Goal: Information Seeking & Learning: Find specific fact

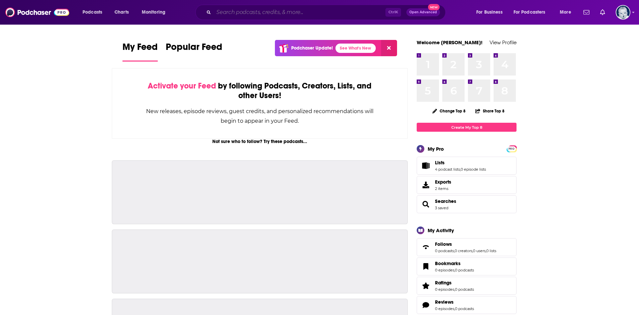
click at [236, 13] on input "Search podcasts, credits, & more..." at bounding box center [300, 12] width 172 height 11
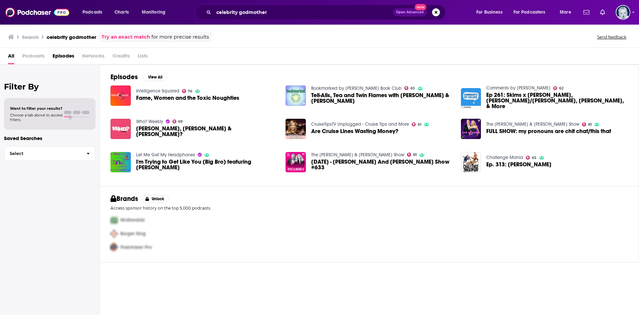
click at [73, 55] on span "Episodes" at bounding box center [64, 58] width 22 height 14
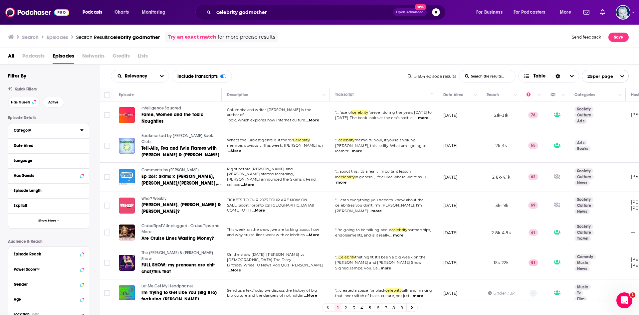
click at [33, 129] on div "Category" at bounding box center [45, 130] width 62 height 5
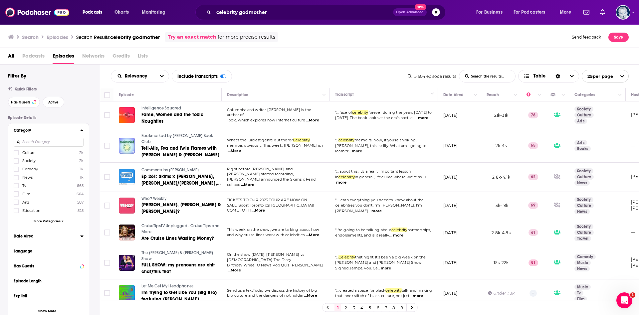
click at [34, 239] on div "Date Aired" at bounding box center [45, 236] width 62 height 5
click at [50, 249] on button "30D" at bounding box center [50, 248] width 13 height 11
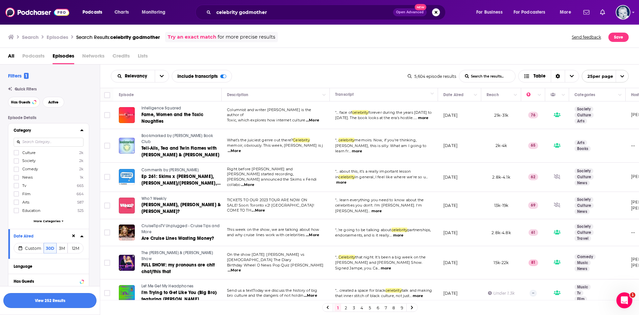
click at [55, 302] on button "View 252 Results" at bounding box center [49, 300] width 93 height 15
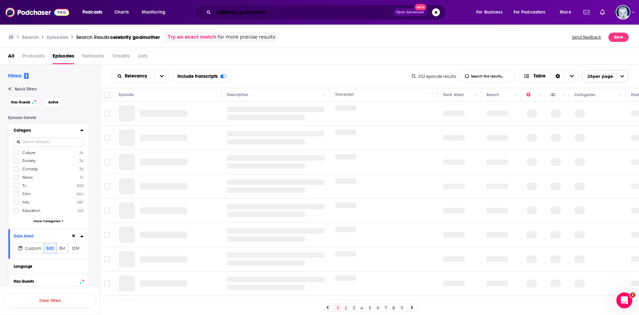
click at [273, 15] on input "celebrity godmother" at bounding box center [303, 12] width 179 height 11
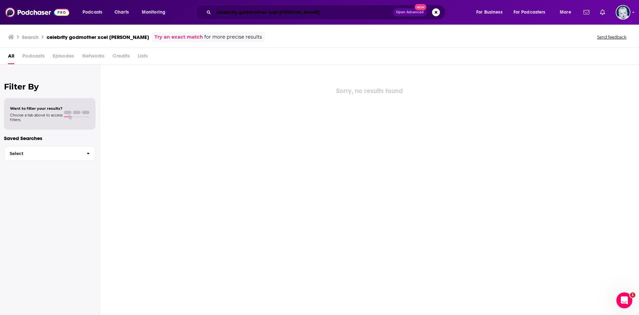
click at [298, 13] on input "celebrity godmother xcel [PERSON_NAME]" at bounding box center [303, 12] width 179 height 11
click at [278, 13] on input "celebrity godmother [PERSON_NAME]" at bounding box center [303, 12] width 179 height 11
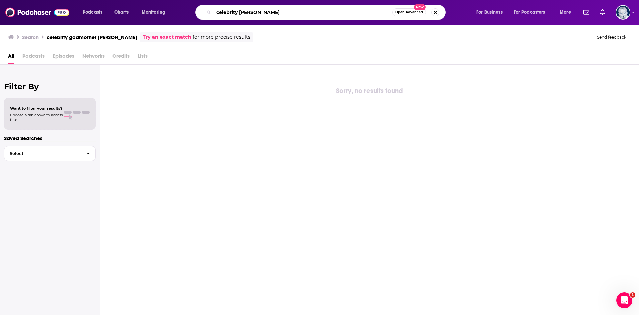
type input "celebrity [PERSON_NAME]"
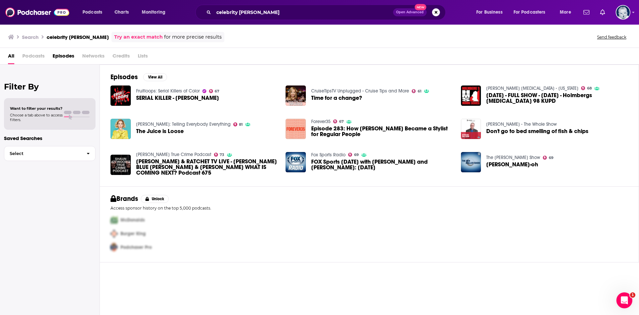
click at [358, 97] on span "Time for a change?" at bounding box center [336, 98] width 51 height 6
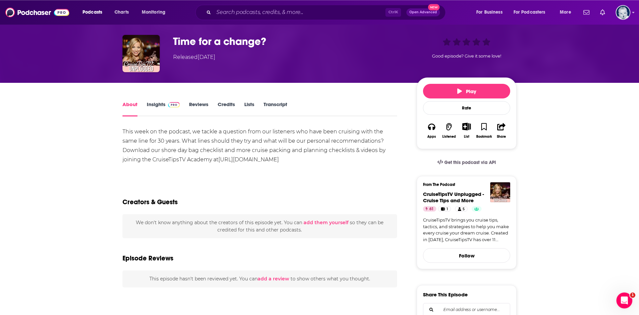
scroll to position [19, 0]
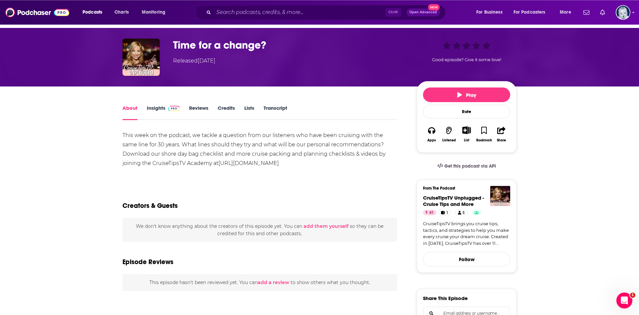
click at [157, 108] on link "Insights" at bounding box center [163, 112] width 33 height 15
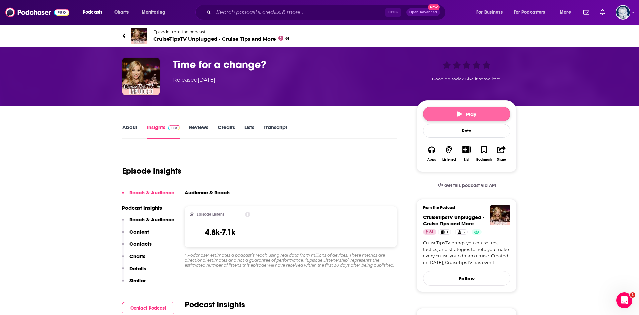
click at [460, 111] on span "Play" at bounding box center [467, 114] width 19 height 6
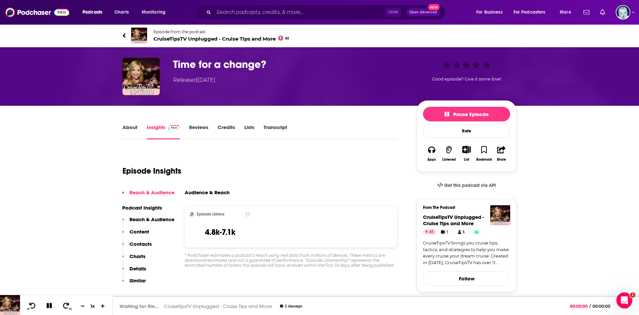
click at [276, 126] on link "Transcript" at bounding box center [276, 131] width 24 height 15
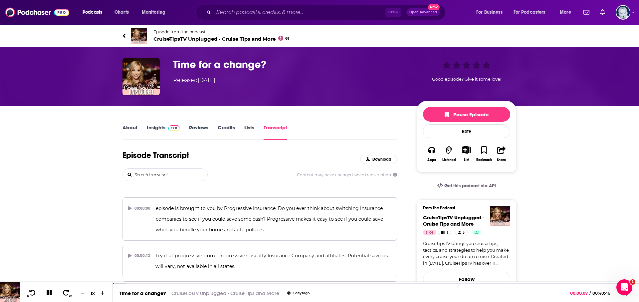
scroll to position [793, 0]
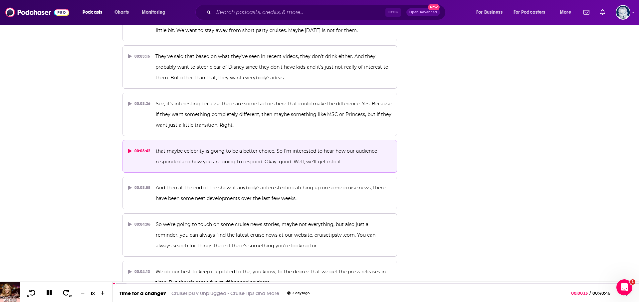
click at [131, 153] on div "00:03:42" at bounding box center [139, 151] width 22 height 11
click at [146, 152] on div "00:03:42" at bounding box center [139, 151] width 22 height 11
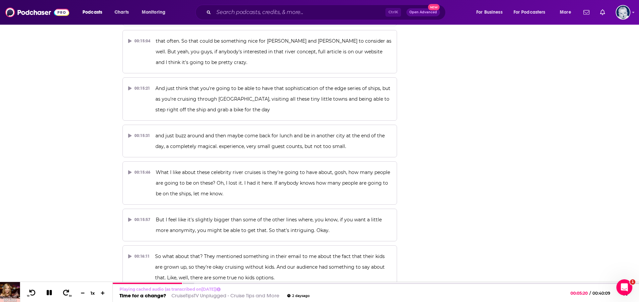
scroll to position [6097, 0]
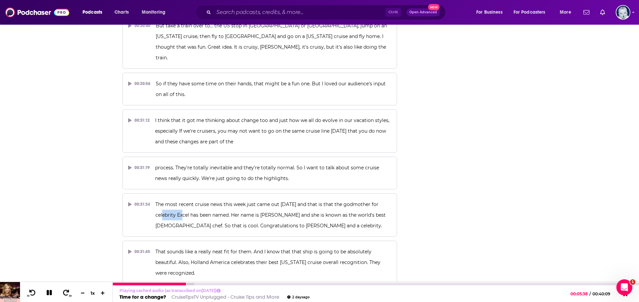
click at [50, 292] on icon at bounding box center [49, 292] width 5 height 5
